Goal: Task Accomplishment & Management: Manage account settings

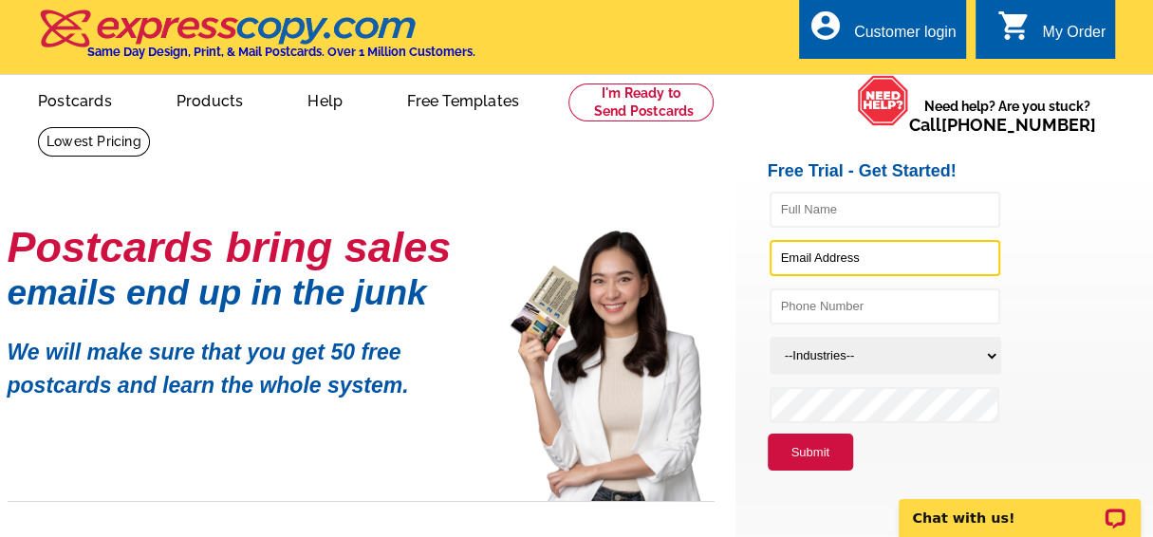
type input "[EMAIL_ADDRESS][DOMAIN_NAME]"
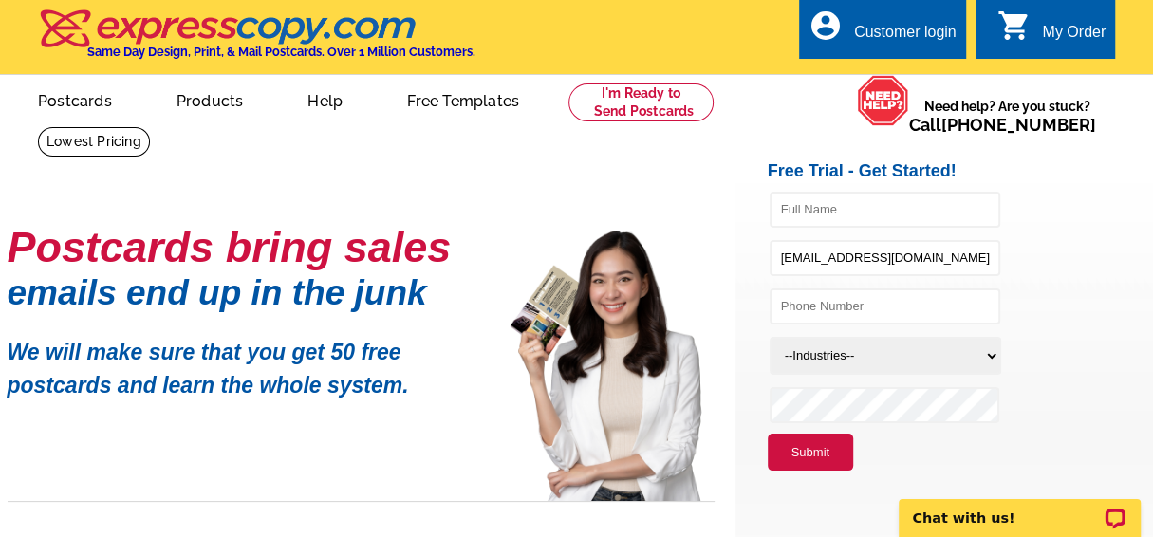
click at [866, 45] on div "Customer login" at bounding box center [905, 37] width 103 height 27
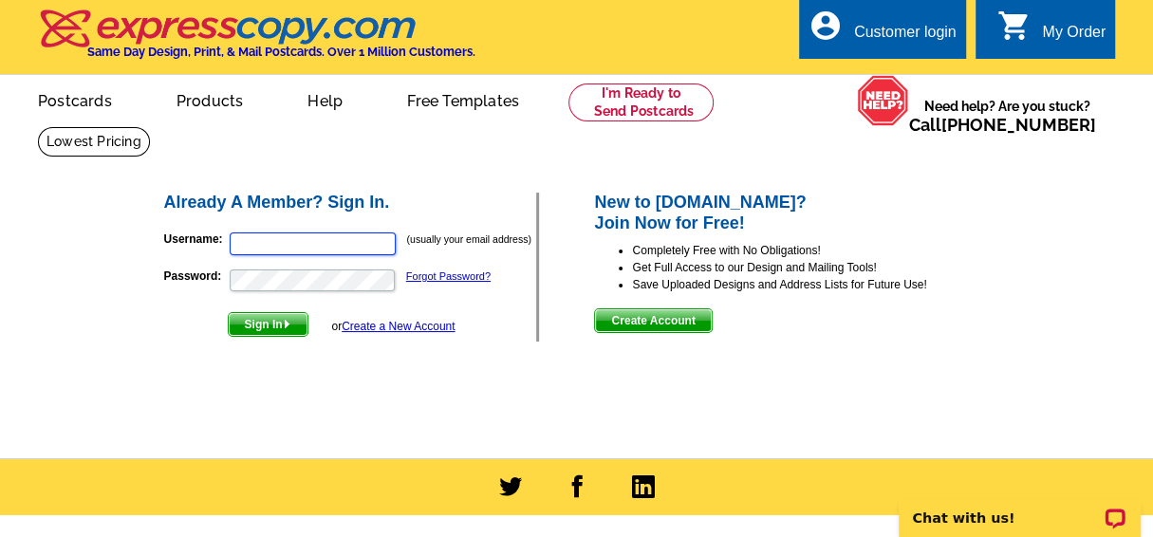
type input "[EMAIL_ADDRESS][DOMAIN_NAME]"
click at [266, 326] on span "Sign In" at bounding box center [268, 324] width 79 height 23
